Goal: Task Accomplishment & Management: Use online tool/utility

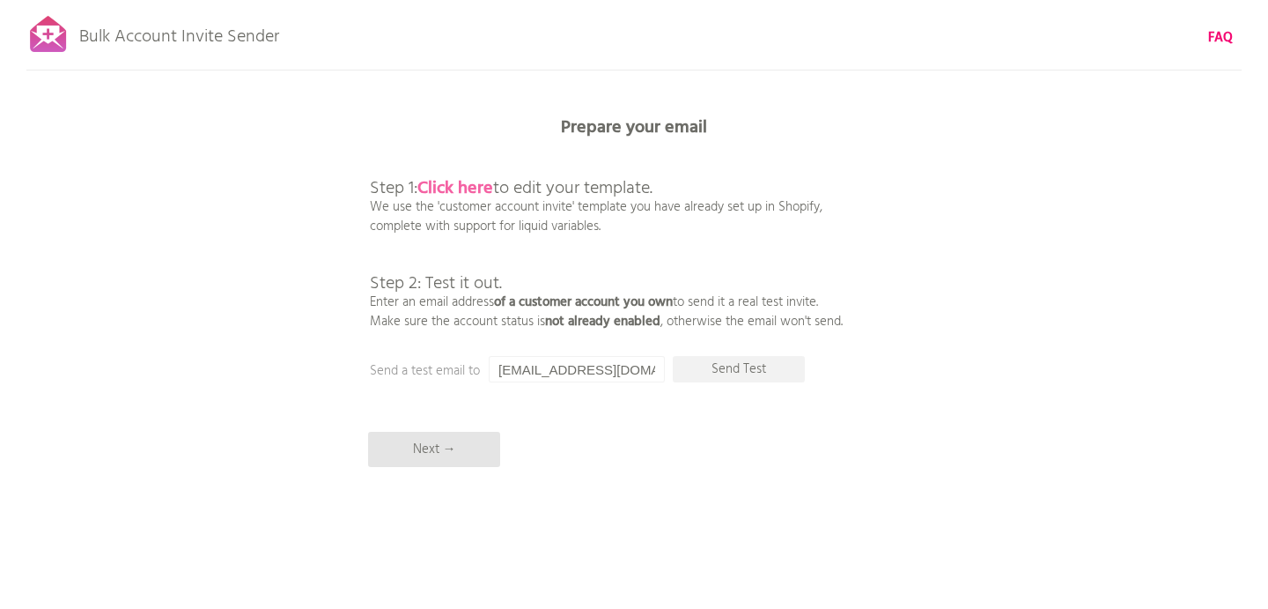
click at [462, 184] on b "Click here" at bounding box center [456, 188] width 76 height 28
drag, startPoint x: 632, startPoint y: 365, endPoint x: 473, endPoint y: 361, distance: 159.5
click at [473, 0] on div "Prepare your email Step 1: Click here to edit your template. We use the 'custom…" at bounding box center [634, 0] width 1268 height 0
click at [743, 371] on p "Send Test" at bounding box center [739, 369] width 132 height 26
drag, startPoint x: 611, startPoint y: 370, endPoint x: 456, endPoint y: 363, distance: 155.2
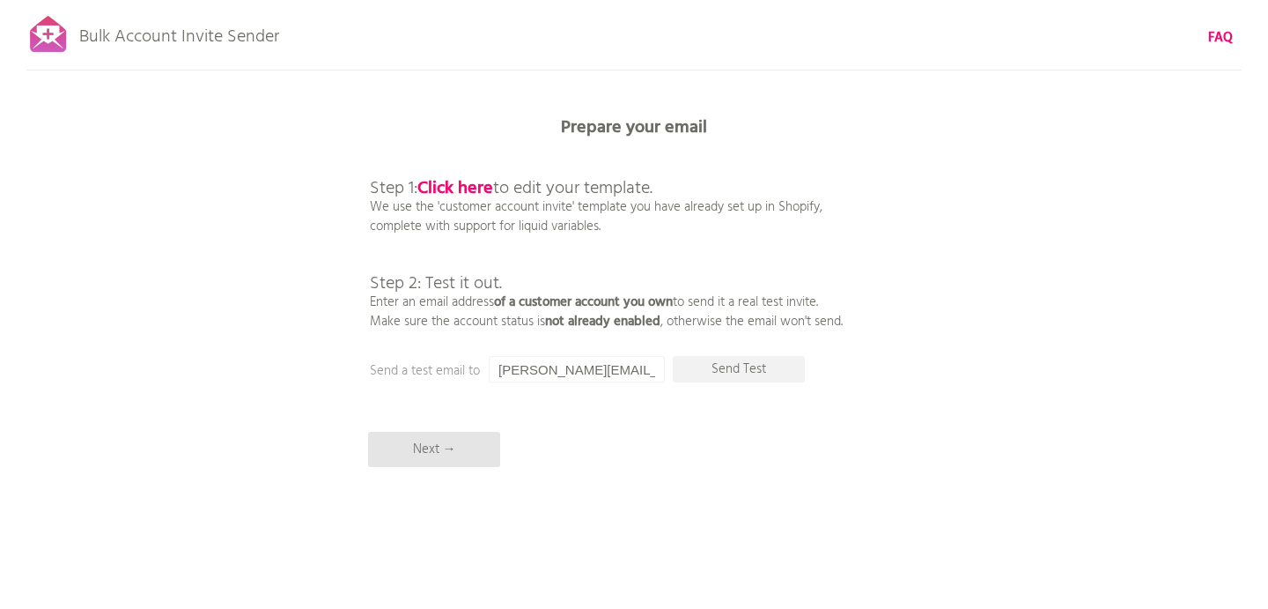
click at [456, 0] on div "Prepare your email Step 1: Click here to edit your template. We use the 'custom…" at bounding box center [634, 0] width 1268 height 0
type input "[EMAIL_ADDRESS][DOMAIN_NAME]"
click at [754, 364] on p "Send Test" at bounding box center [739, 369] width 132 height 26
click at [749, 363] on p "Send Test" at bounding box center [739, 369] width 132 height 26
click at [446, 456] on p "Next →" at bounding box center [434, 449] width 132 height 35
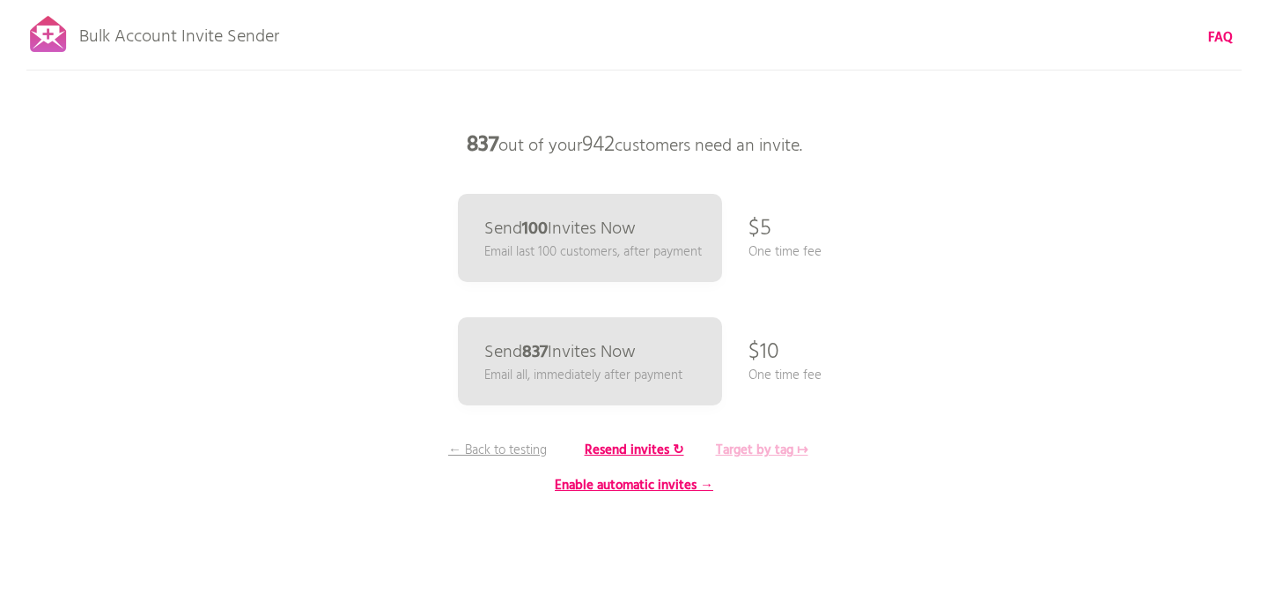
click at [770, 448] on b "Target by tag ↦" at bounding box center [762, 450] width 92 height 21
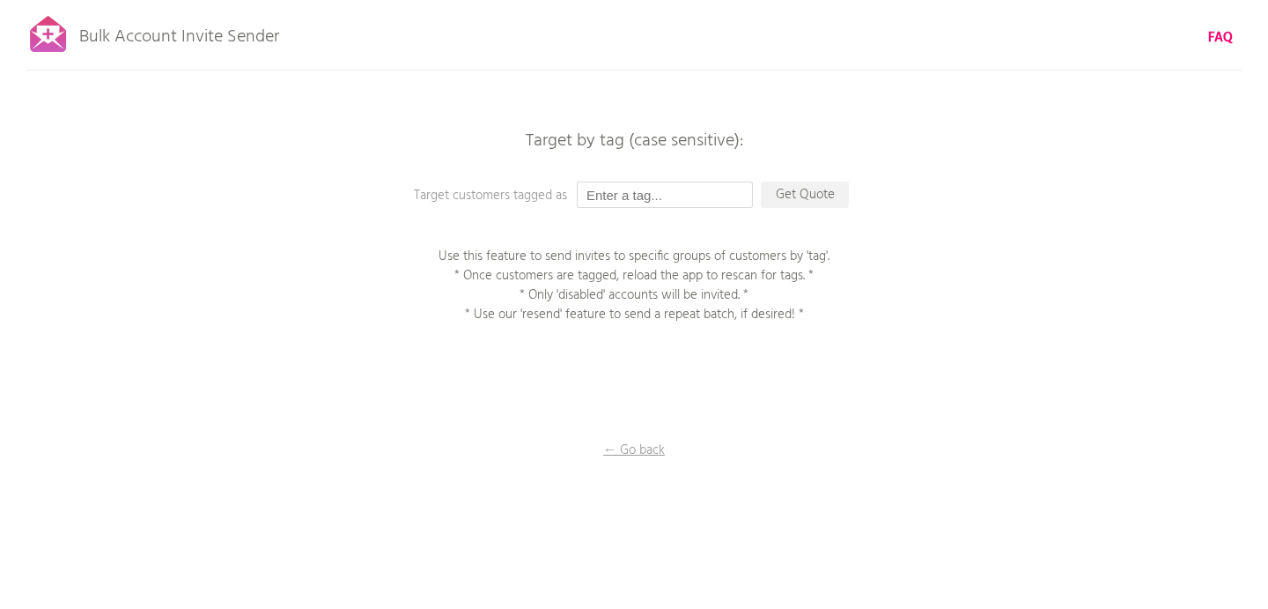
click at [650, 195] on input "text" at bounding box center [665, 194] width 176 height 26
type input "Approved"
click at [810, 188] on p "Get Quote" at bounding box center [805, 194] width 88 height 26
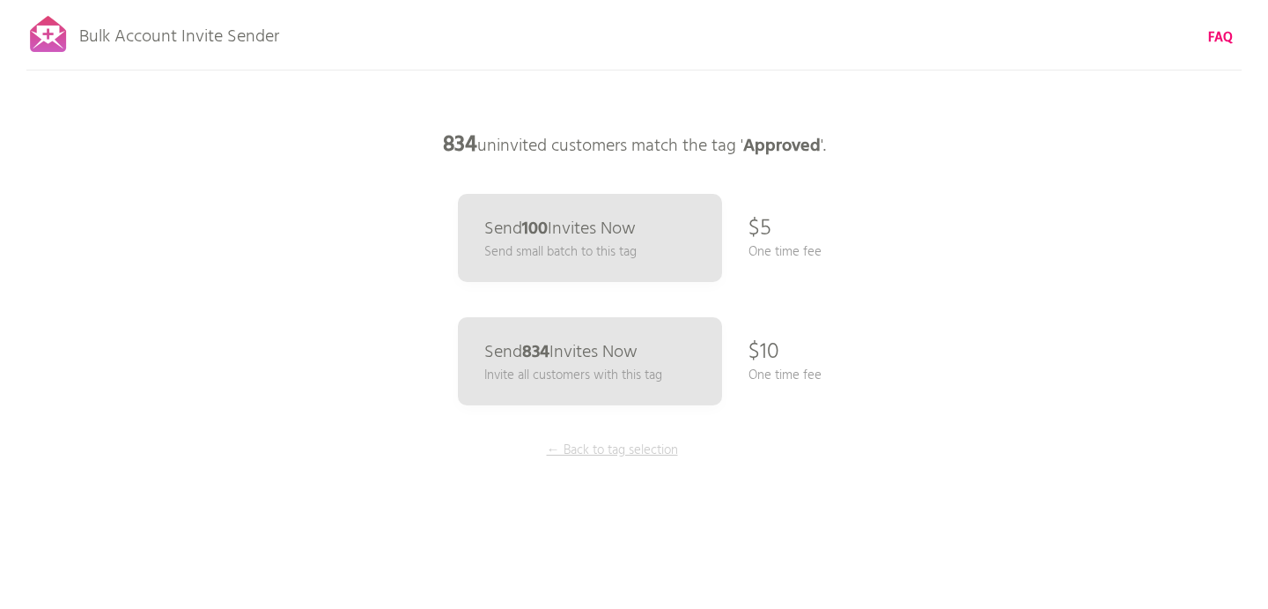
click at [628, 449] on p "← Back to tag selection" at bounding box center [612, 449] width 132 height 19
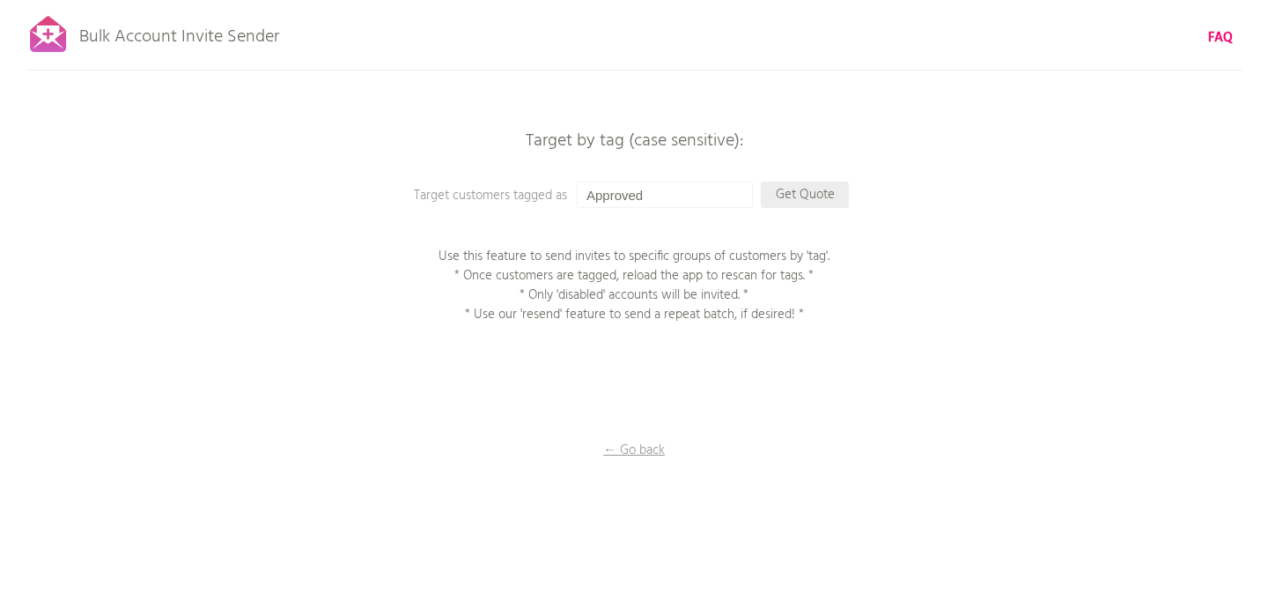
click at [814, 187] on p "Get Quote" at bounding box center [805, 194] width 88 height 26
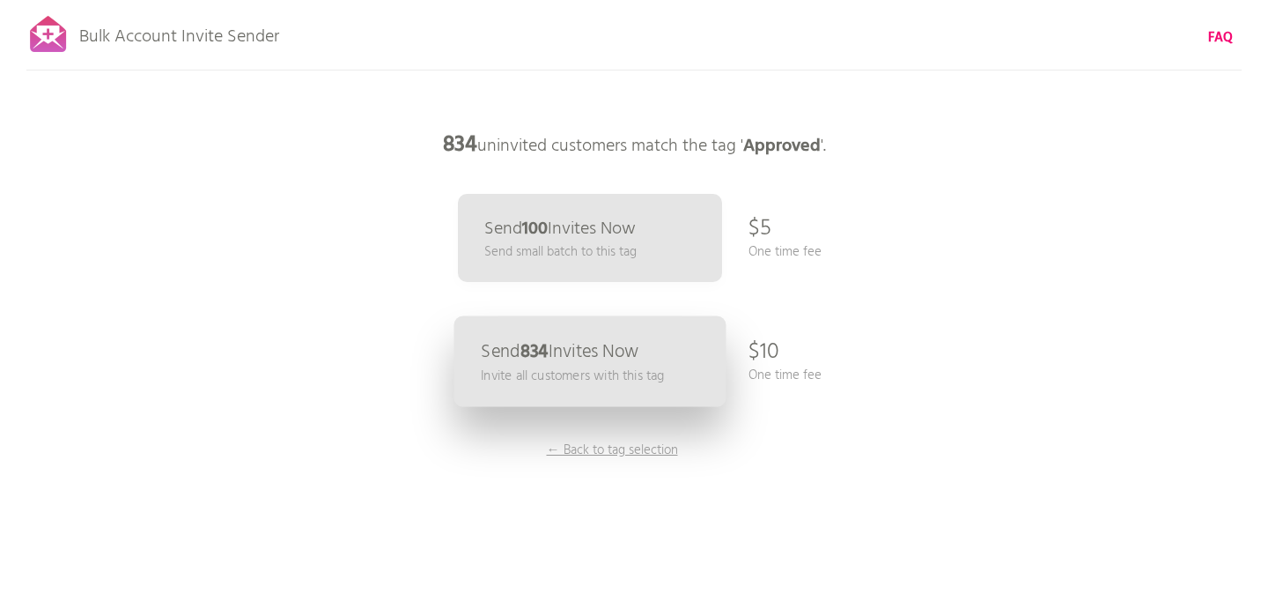
click at [655, 347] on link "Send 834 Invites Now Invite all customers with this tag" at bounding box center [591, 361] width 272 height 91
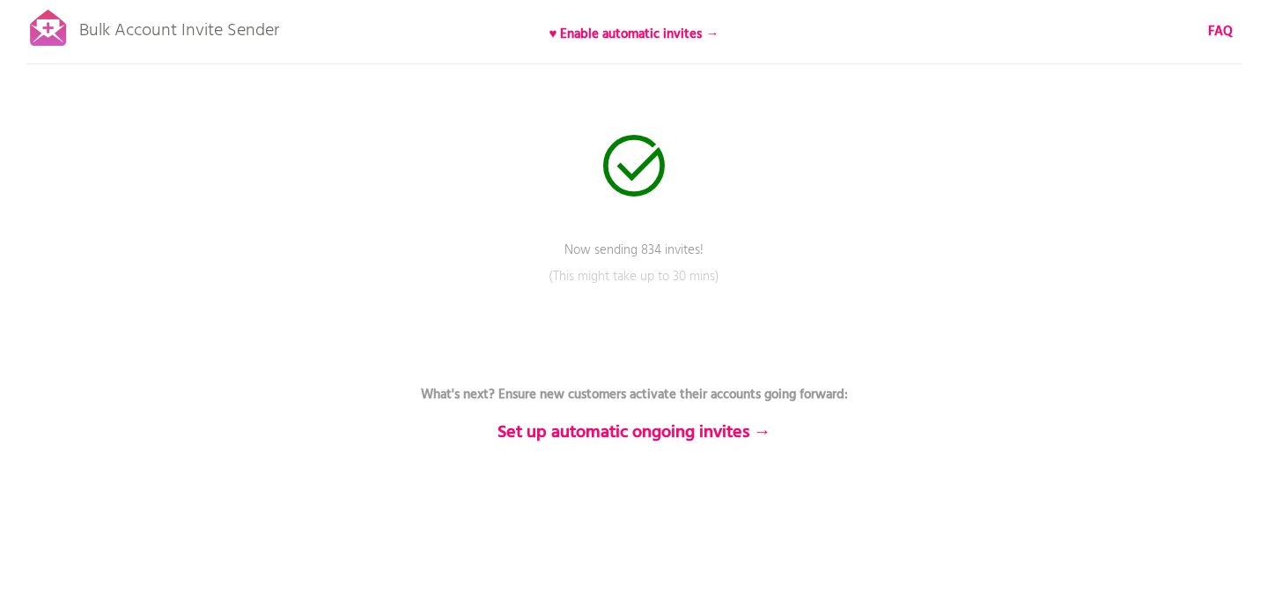
scroll to position [8, 0]
click at [1221, 26] on b "FAQ" at bounding box center [1221, 29] width 25 height 21
